Goal: Navigation & Orientation: Find specific page/section

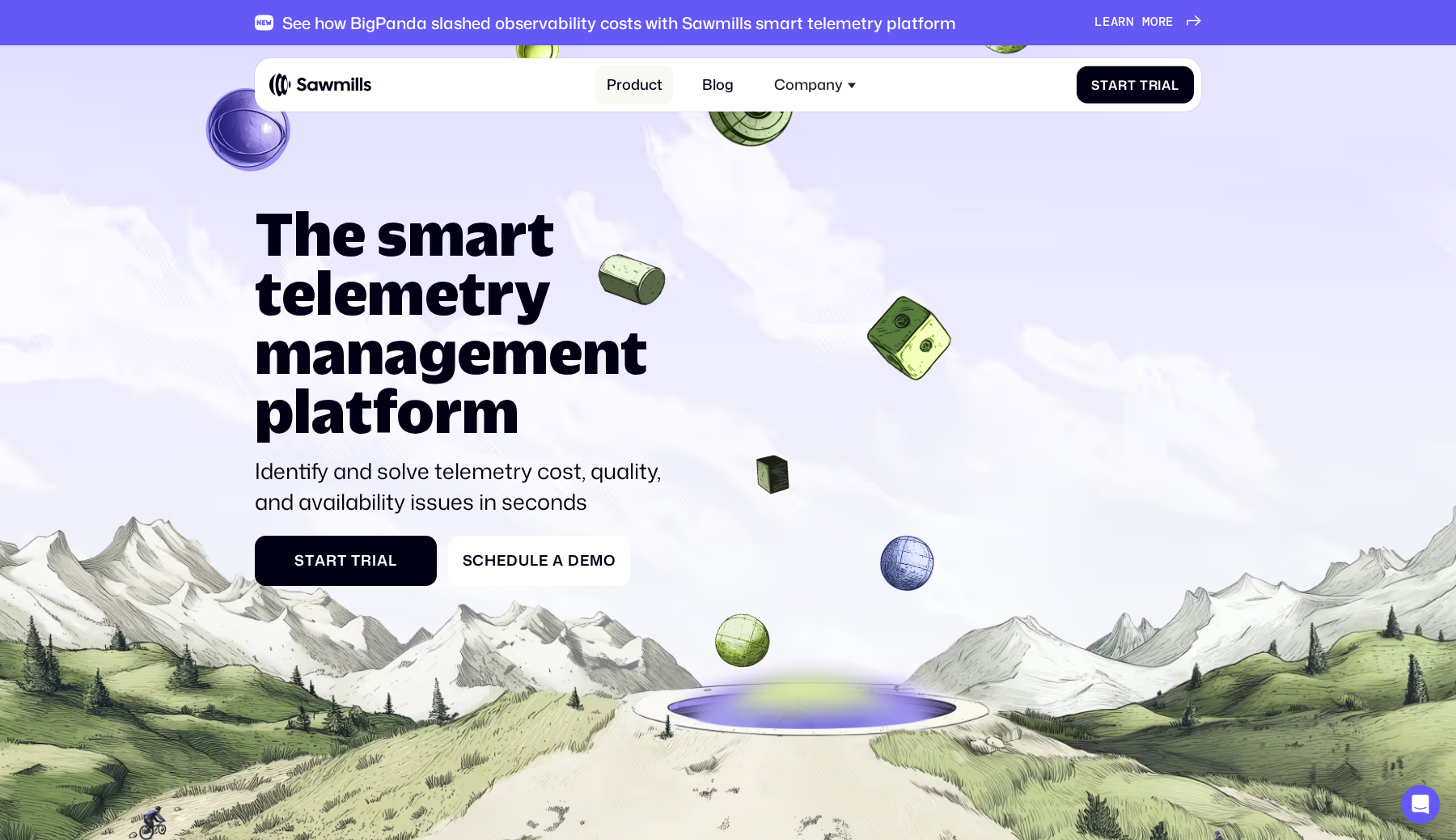
click at [625, 83] on link "Product" at bounding box center [634, 85] width 78 height 40
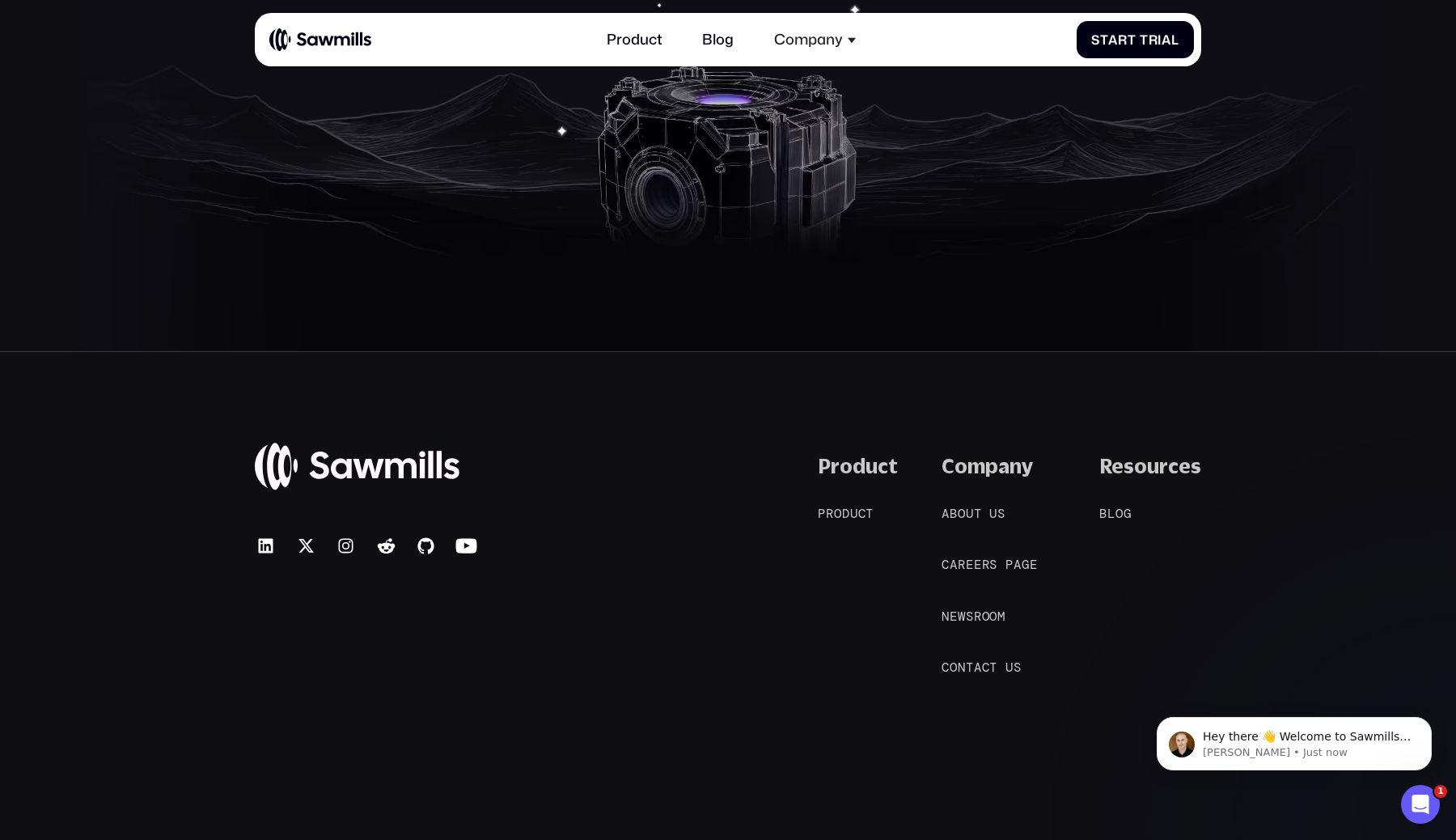
scroll to position [7176, 0]
click at [956, 555] on span "a" at bounding box center [954, 563] width 8 height 16
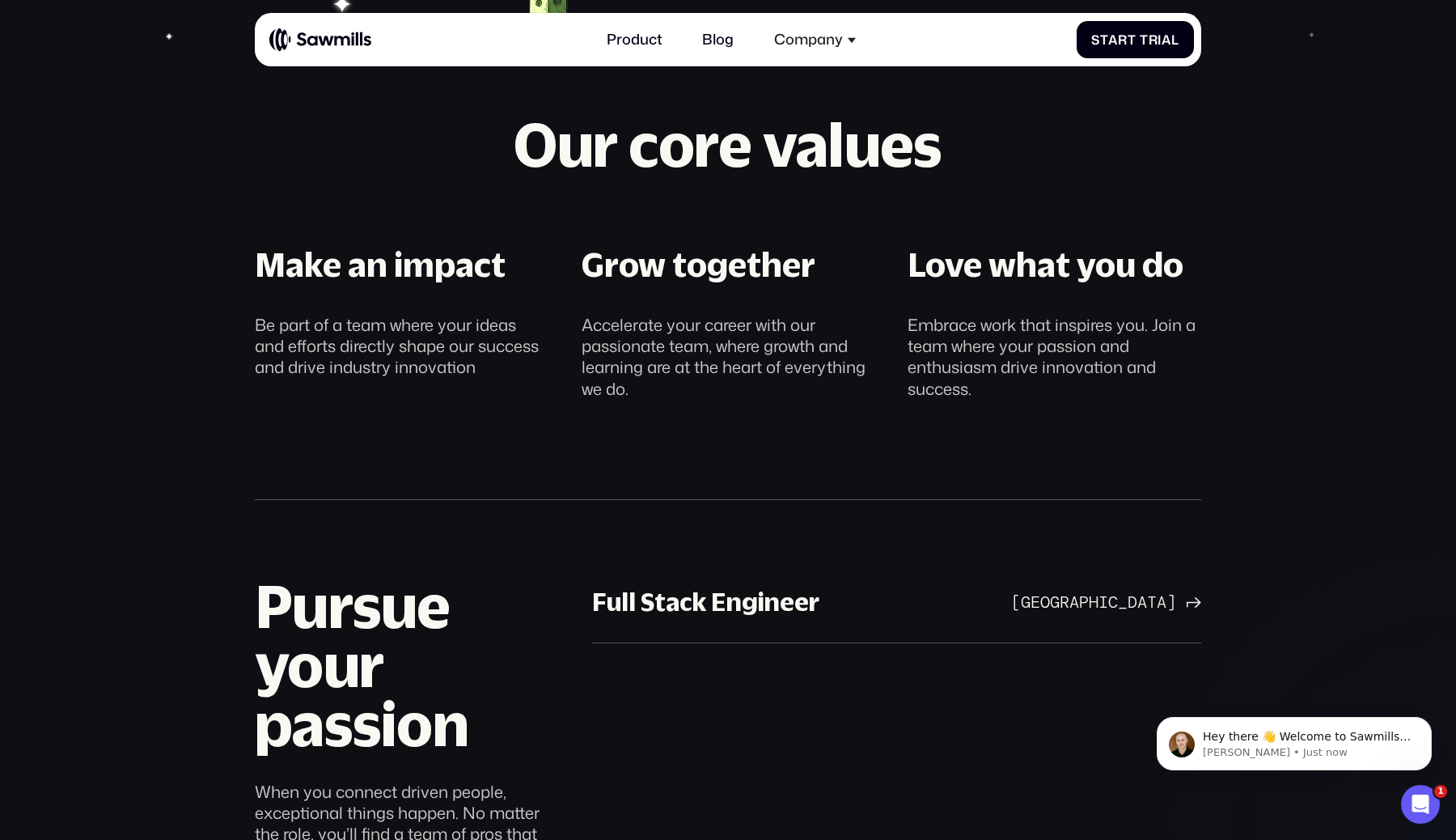
scroll to position [771, 0]
